Goal: Information Seeking & Learning: Learn about a topic

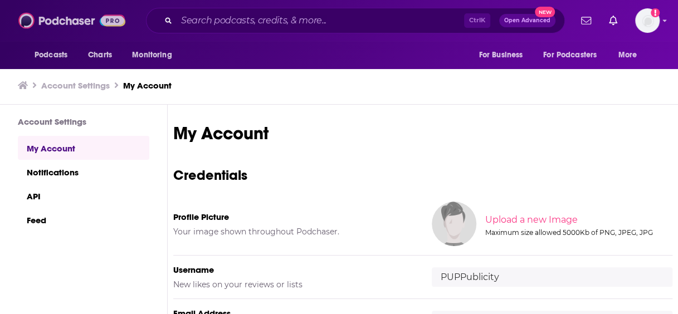
click at [63, 18] on img at bounding box center [71, 20] width 107 height 21
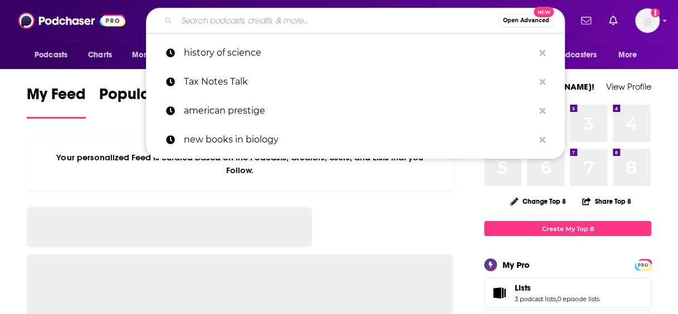
click at [234, 19] on input "Search podcasts, credits, & more..." at bounding box center [337, 21] width 321 height 18
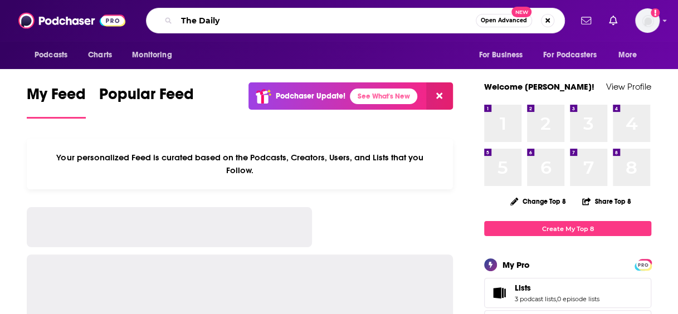
type input "The Daily"
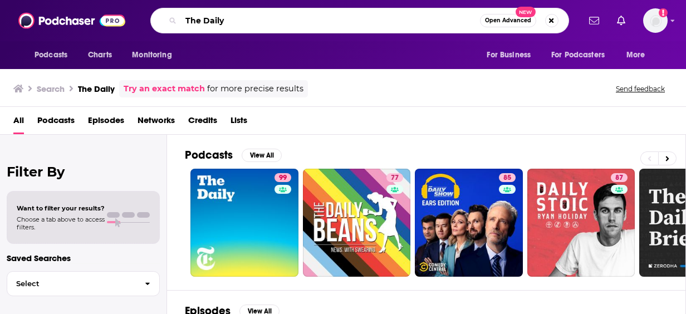
click at [335, 21] on input "The Daily" at bounding box center [330, 21] width 299 height 18
click at [452, 102] on div "Search The Daily Try an exact match for more precise results Send feedback" at bounding box center [343, 87] width 686 height 40
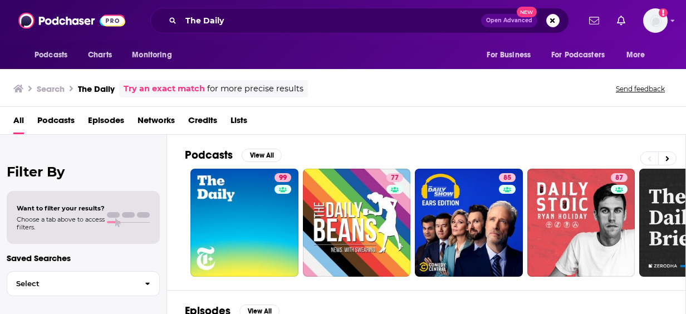
click at [668, 123] on div "All Podcasts Episodes Networks Credits Lists" at bounding box center [345, 122] width 664 height 23
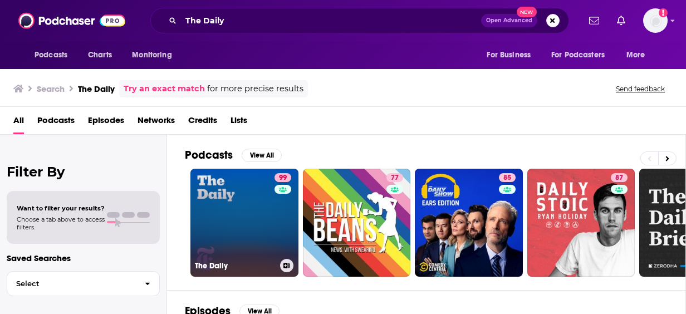
click at [245, 259] on div "The Daily" at bounding box center [244, 265] width 99 height 13
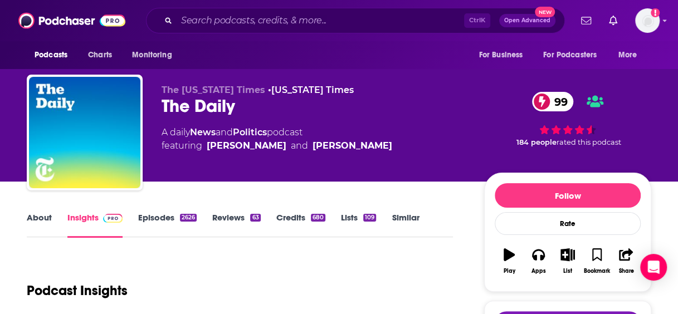
click at [352, 236] on link "Lists 109" at bounding box center [358, 225] width 35 height 26
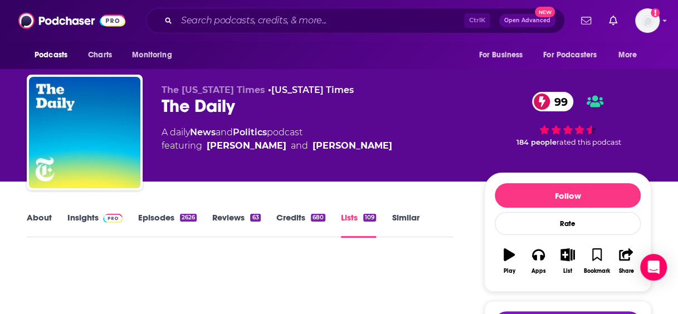
click at [401, 215] on link "Similar" at bounding box center [405, 225] width 27 height 26
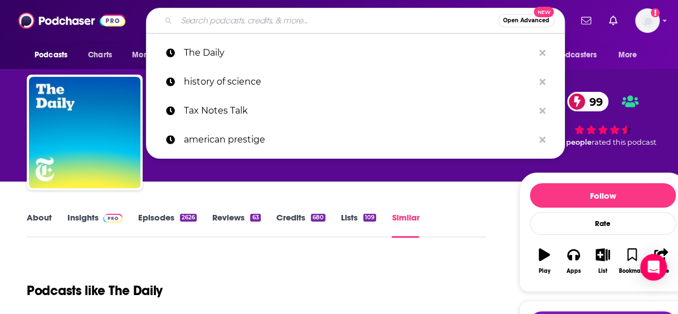
click at [203, 23] on input "Search podcasts, credits, & more..." at bounding box center [337, 21] width 321 height 18
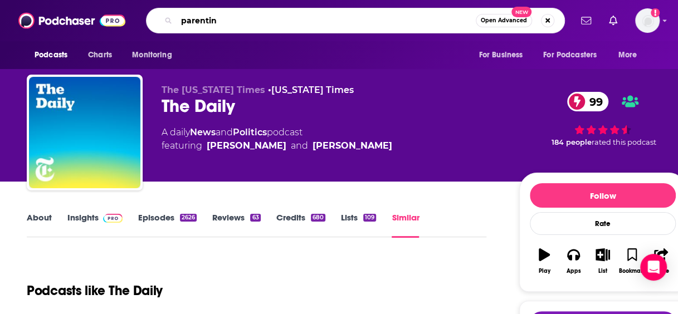
type input "parenting"
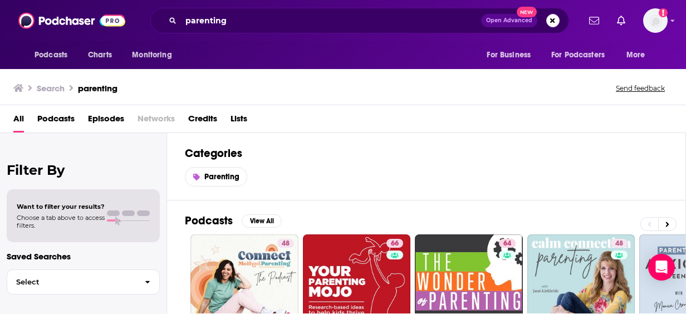
click at [638, 151] on h2 "Categories" at bounding box center [426, 153] width 483 height 14
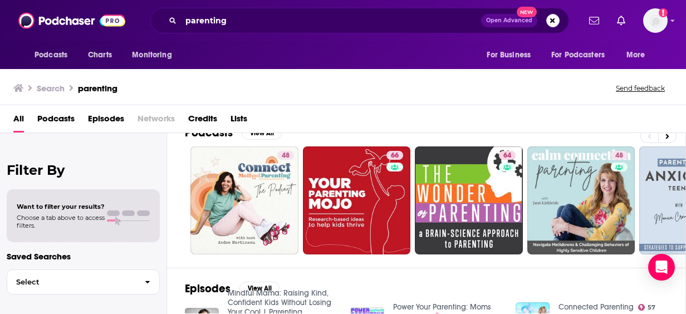
scroll to position [66, 0]
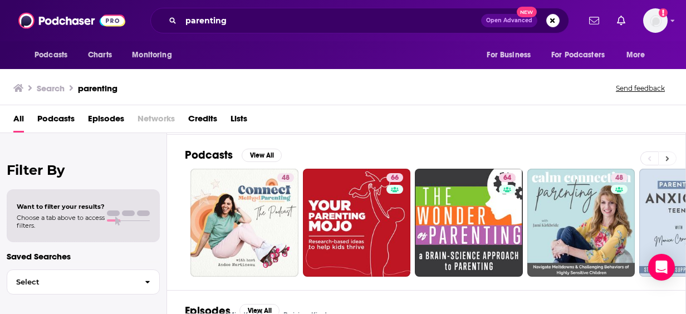
click at [671, 158] on button at bounding box center [667, 158] width 18 height 14
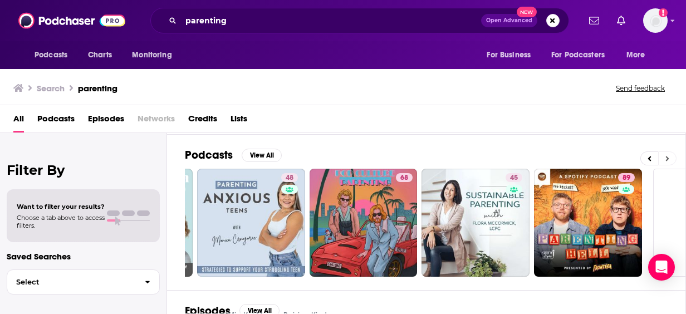
scroll to position [0, 501]
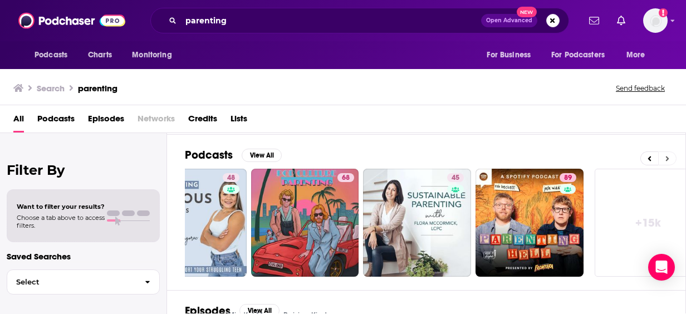
click at [671, 158] on button at bounding box center [667, 158] width 18 height 14
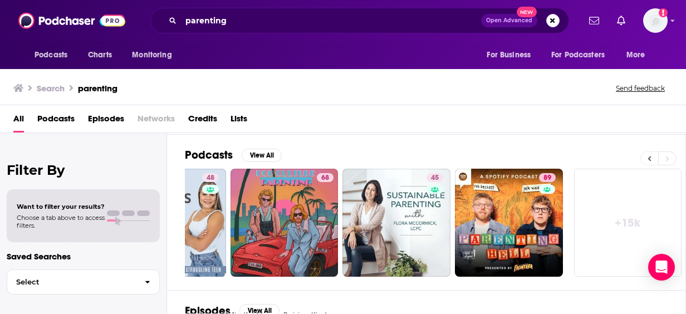
click at [646, 154] on button at bounding box center [649, 158] width 18 height 14
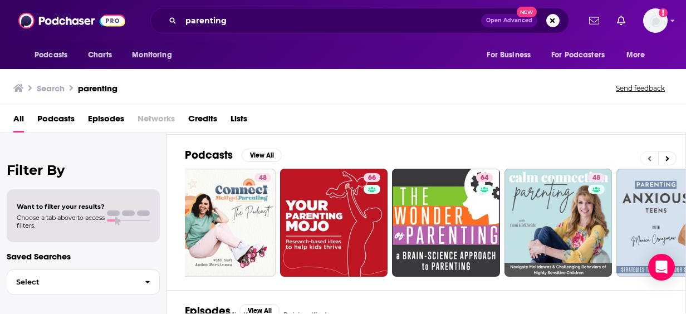
scroll to position [0, 21]
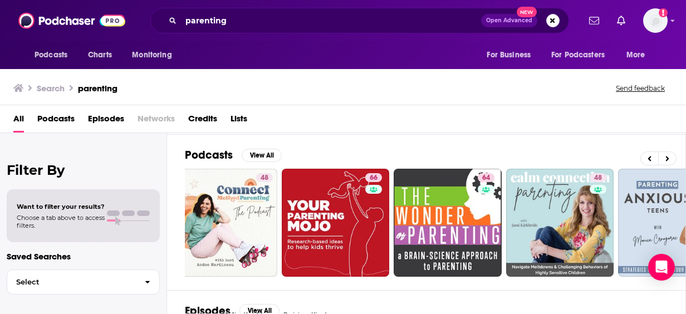
click at [668, 121] on div "All Podcasts Episodes Networks Credits Lists" at bounding box center [345, 121] width 664 height 23
drag, startPoint x: 276, startPoint y: 21, endPoint x: 51, endPoint y: 1, distance: 225.3
click at [51, 1] on div "Podcasts Charts Monitoring parenting Open Advanced New For Business For Podcast…" at bounding box center [343, 20] width 686 height 41
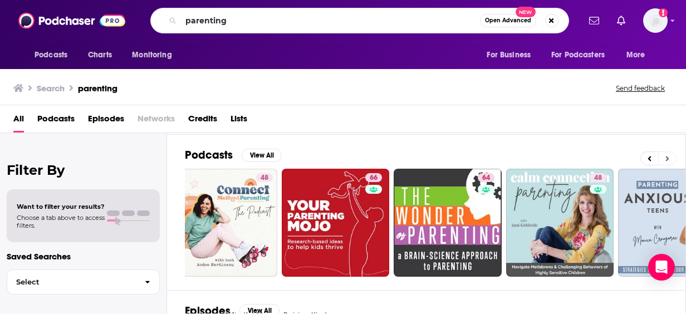
click at [667, 155] on icon at bounding box center [668, 159] width 4 height 8
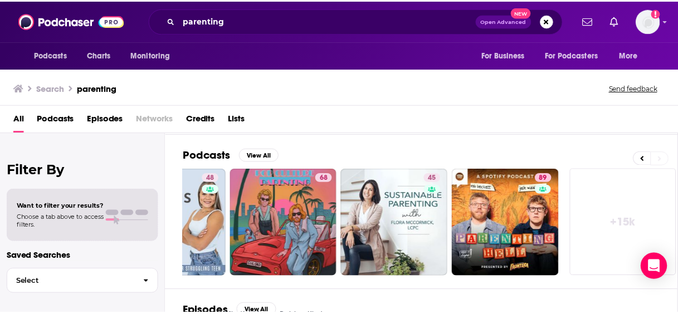
scroll to position [0, 521]
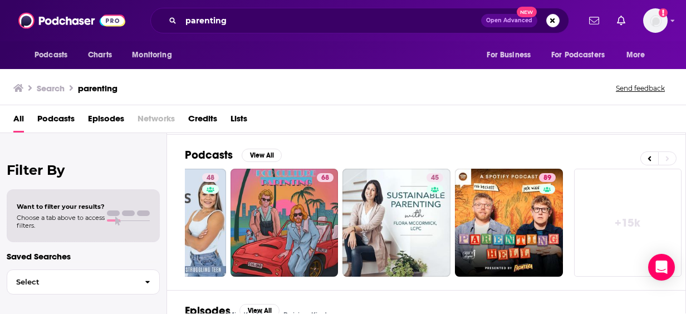
click at [515, 129] on div "All Podcasts Episodes Networks Credits Lists" at bounding box center [345, 121] width 664 height 23
click at [86, 24] on img at bounding box center [71, 20] width 107 height 21
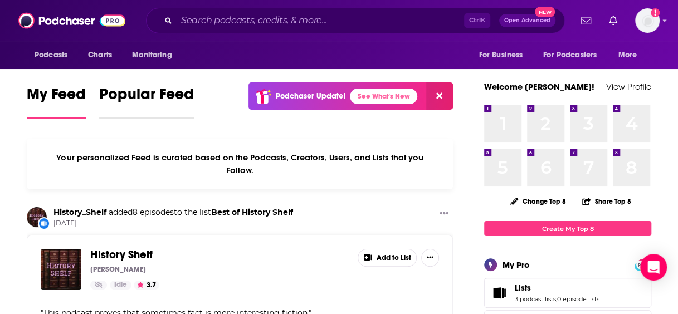
click at [157, 97] on span "Popular Feed" at bounding box center [146, 98] width 95 height 26
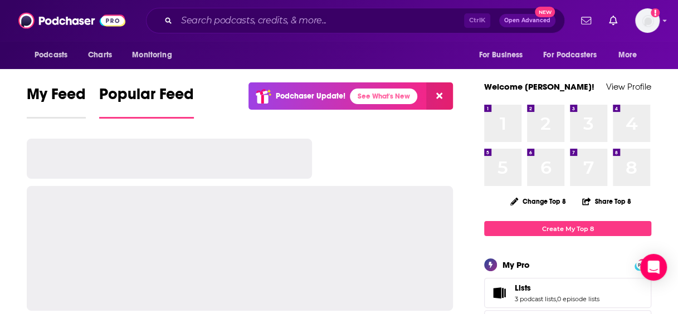
click at [53, 90] on span "My Feed" at bounding box center [56, 98] width 59 height 26
